Goal: Find specific page/section: Find specific page/section

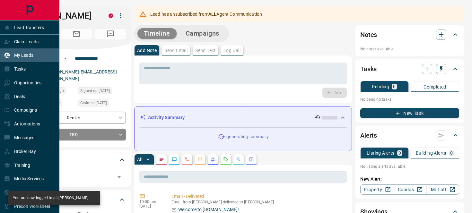
click at [18, 56] on p "My Leads" at bounding box center [23, 55] width 19 height 5
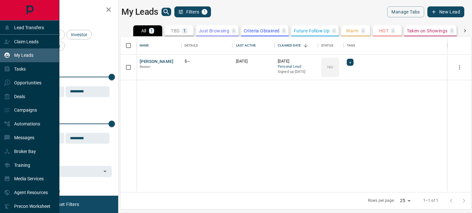
scroll to position [156, 350]
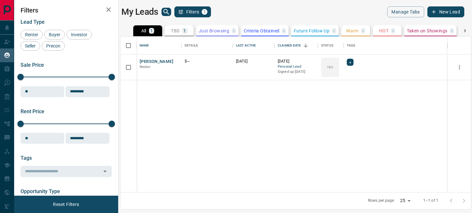
click at [187, 145] on div "[PERSON_NAME] Renter $--- [DATE] [DATE] Personal Lead Signed up [DATE] TBD +" at bounding box center [295, 124] width 350 height 138
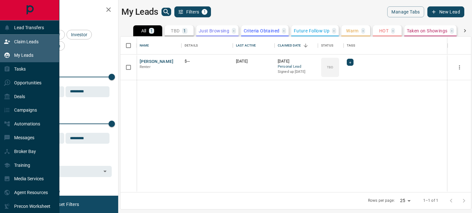
click at [7, 41] on icon at bounding box center [7, 41] width 6 height 4
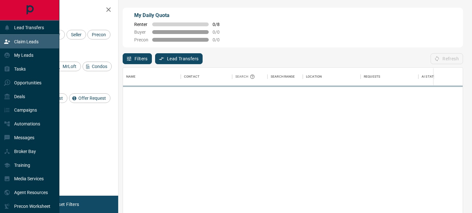
scroll to position [160, 339]
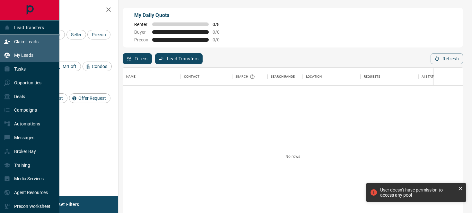
click at [10, 53] on icon at bounding box center [7, 55] width 6 height 6
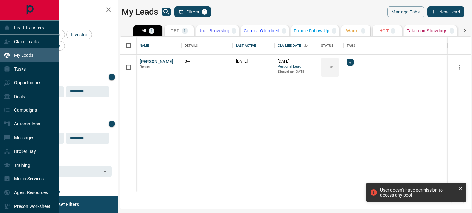
scroll to position [156, 350]
